Goal: Task Accomplishment & Management: Use online tool/utility

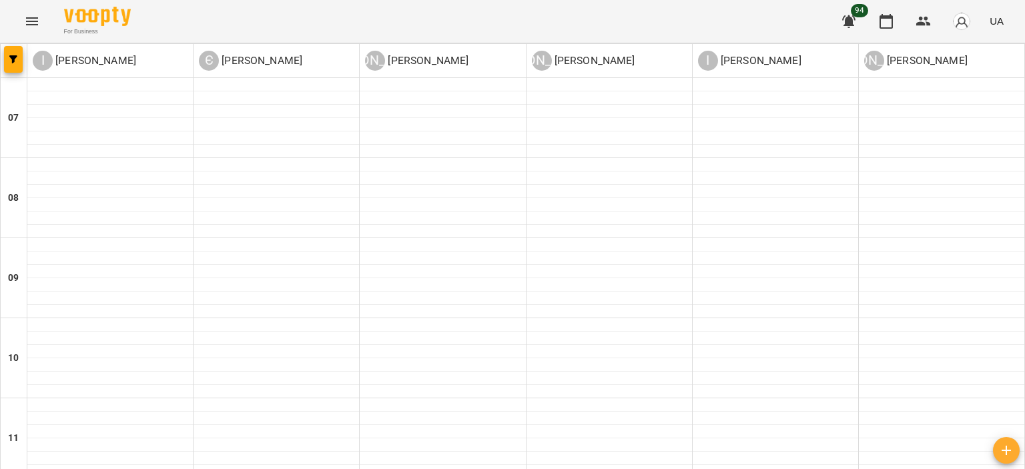
scroll to position [734, 0]
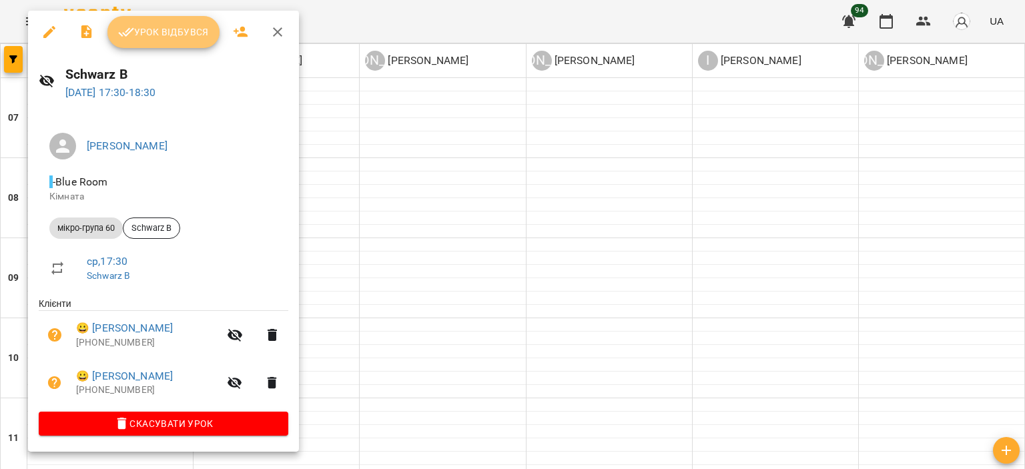
click at [179, 33] on span "Урок відбувся" at bounding box center [163, 32] width 91 height 16
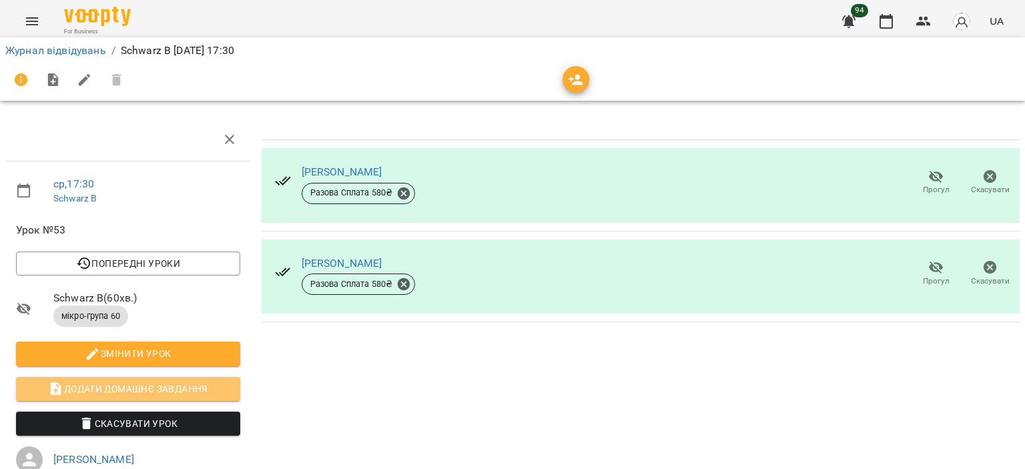
click at [177, 386] on span "Додати домашнє завдання" at bounding box center [128, 389] width 203 height 16
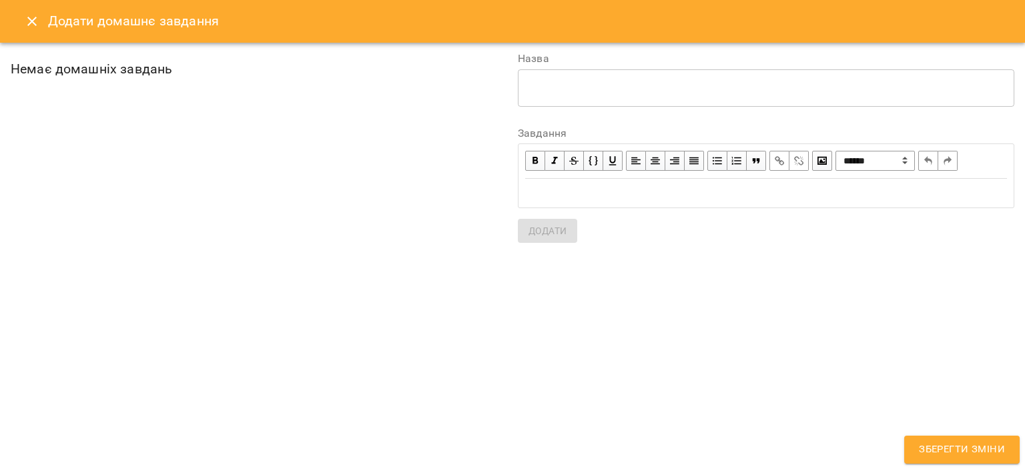
click at [563, 198] on div "Edit text" at bounding box center [766, 193] width 482 height 15
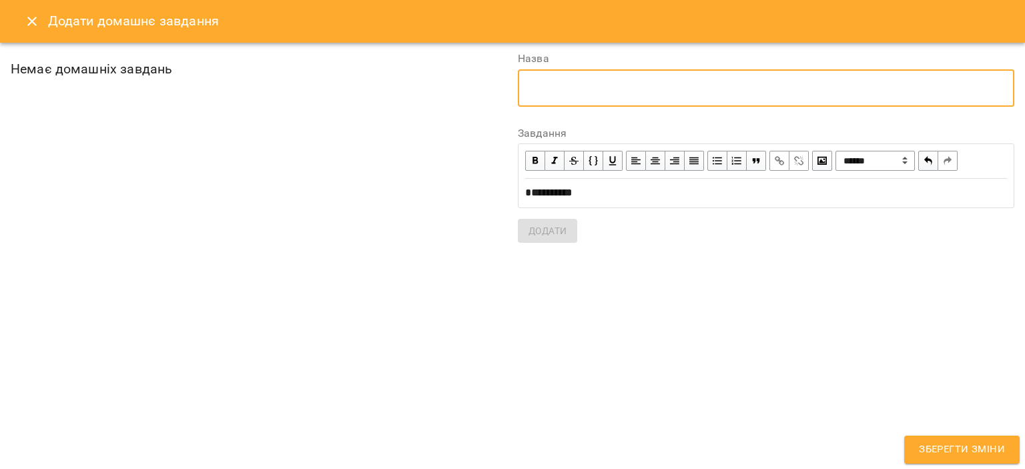
drag, startPoint x: 547, startPoint y: 83, endPoint x: 543, endPoint y: 98, distance: 15.9
click at [549, 83] on textarea at bounding box center [766, 87] width 478 height 13
type textarea "**********"
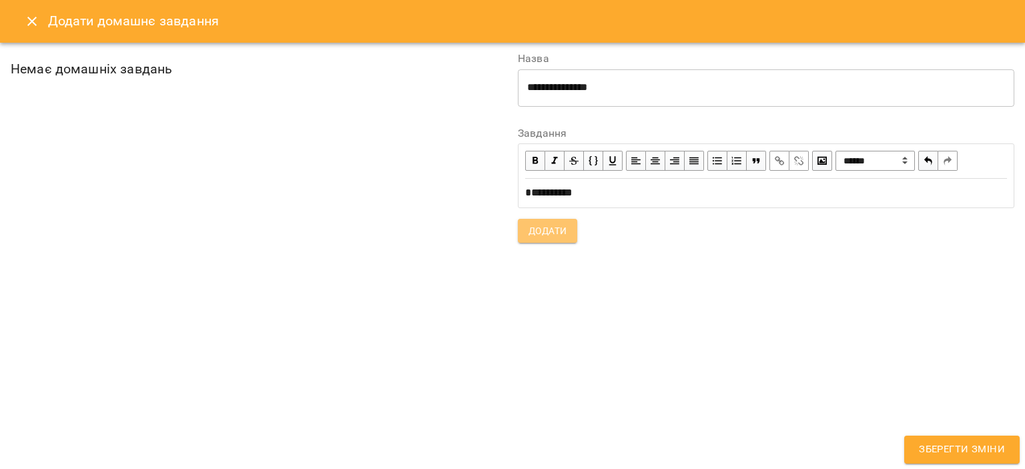
click at [541, 236] on span "Додати" at bounding box center [548, 231] width 38 height 16
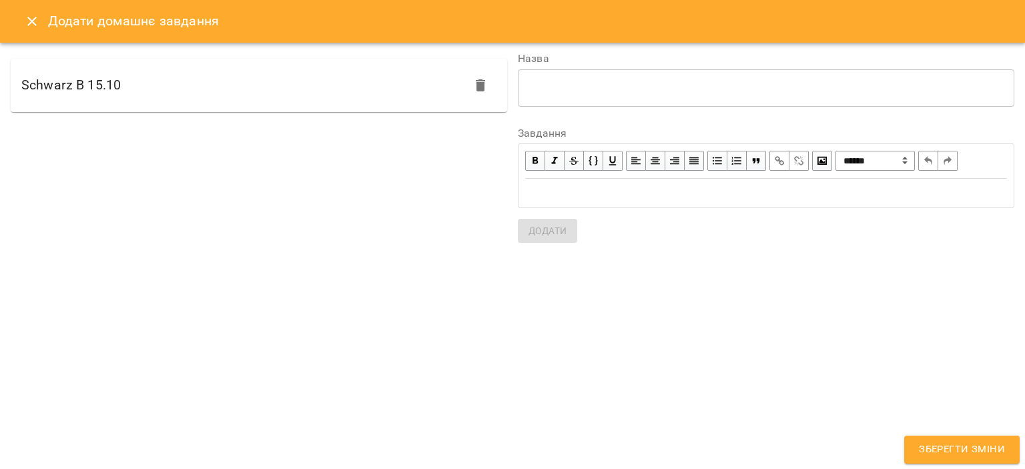
click at [948, 446] on span "Зберегти зміни" at bounding box center [962, 449] width 86 height 17
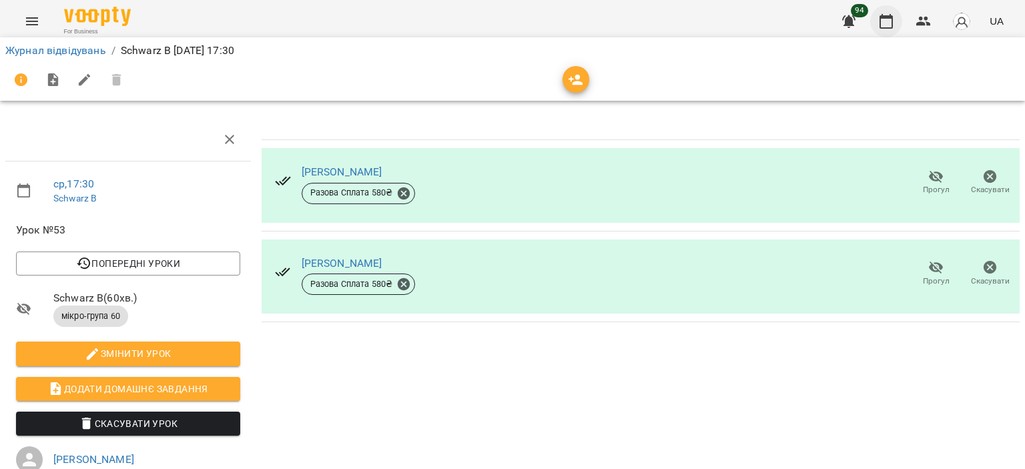
click at [886, 23] on icon "button" at bounding box center [886, 21] width 16 height 16
